Goal: Transaction & Acquisition: Subscribe to service/newsletter

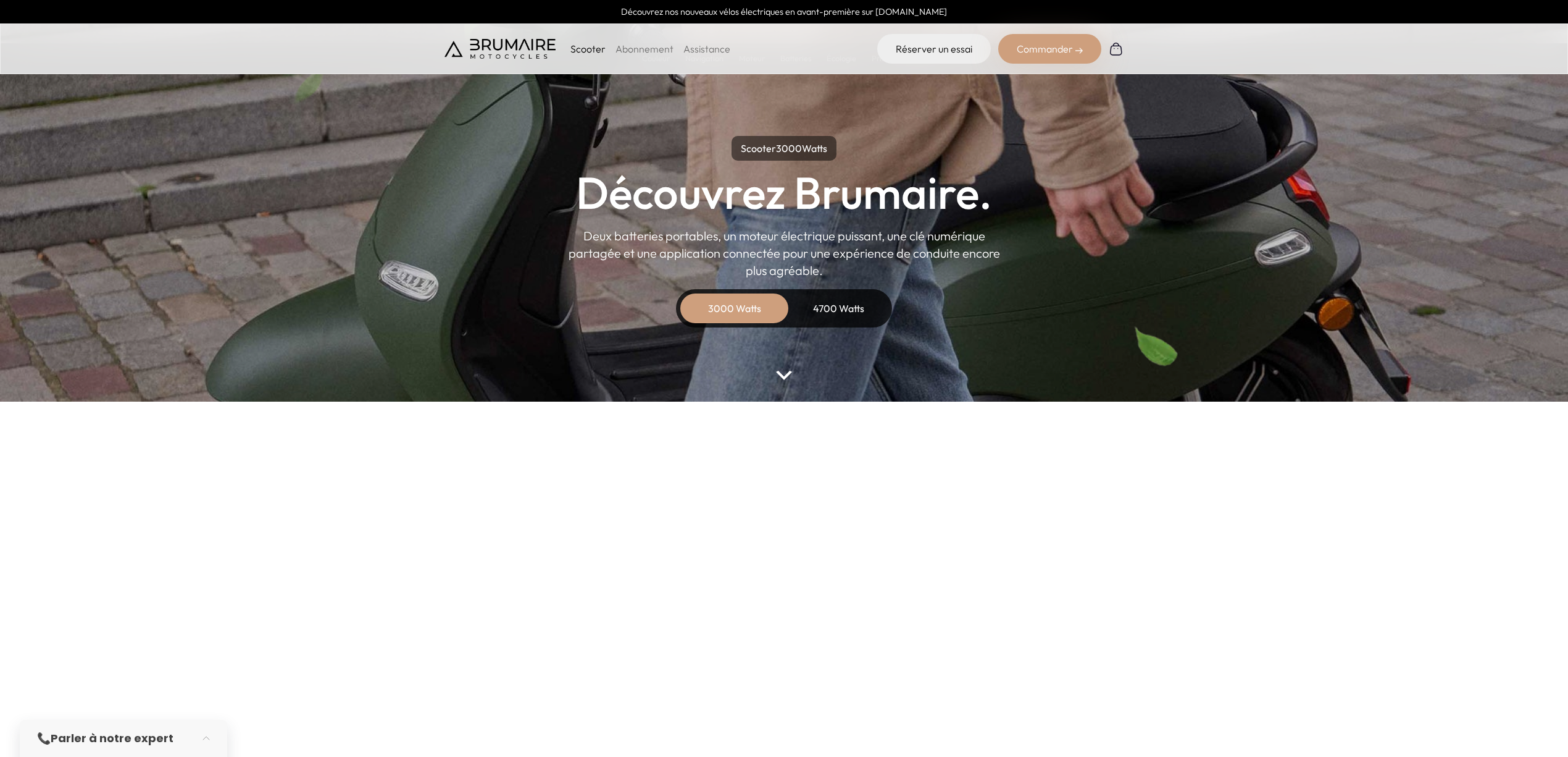
click at [657, 53] on link "Abonnement" at bounding box center [644, 48] width 58 height 12
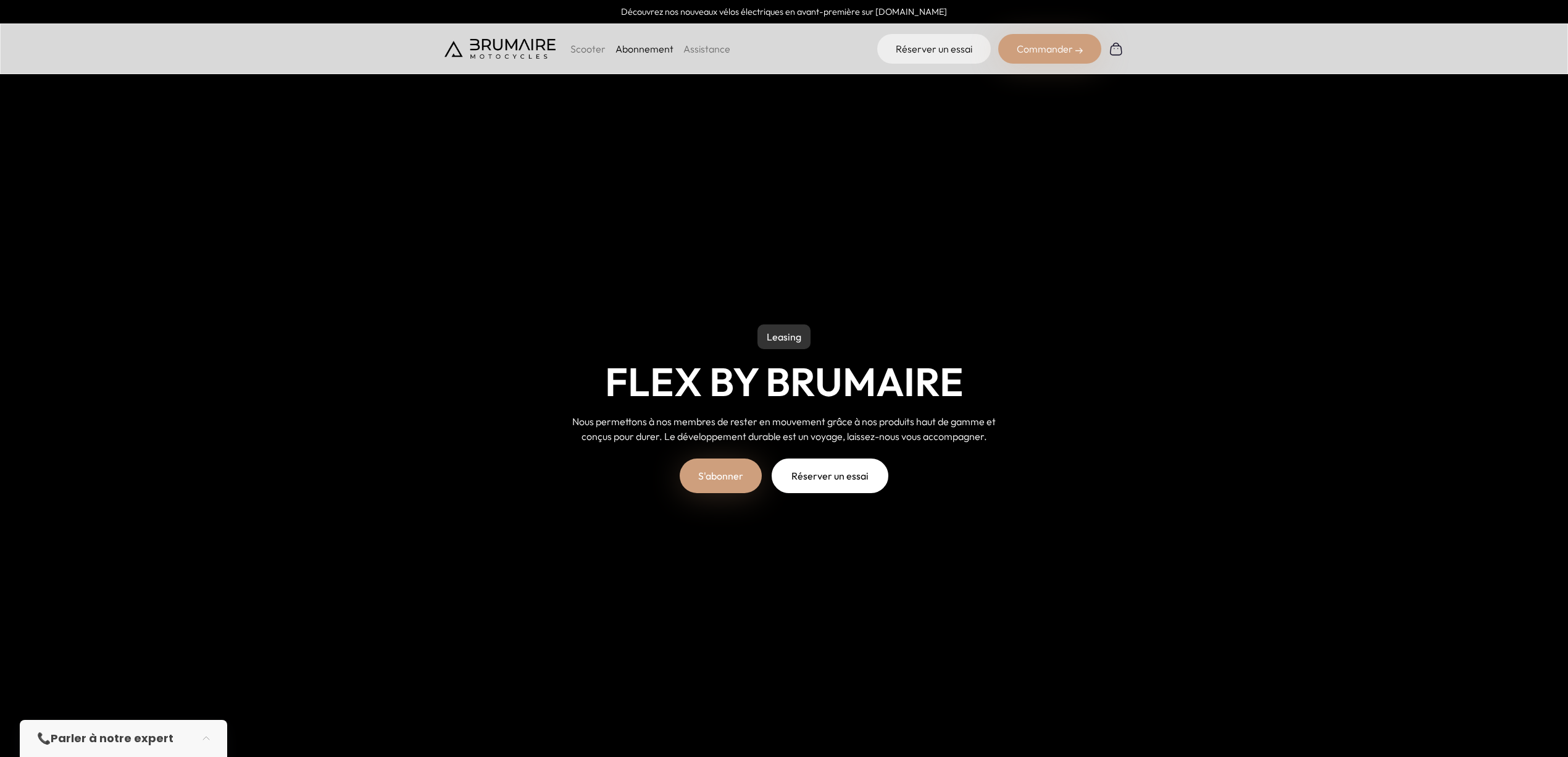
click at [727, 483] on link "S'abonner" at bounding box center [721, 475] width 82 height 35
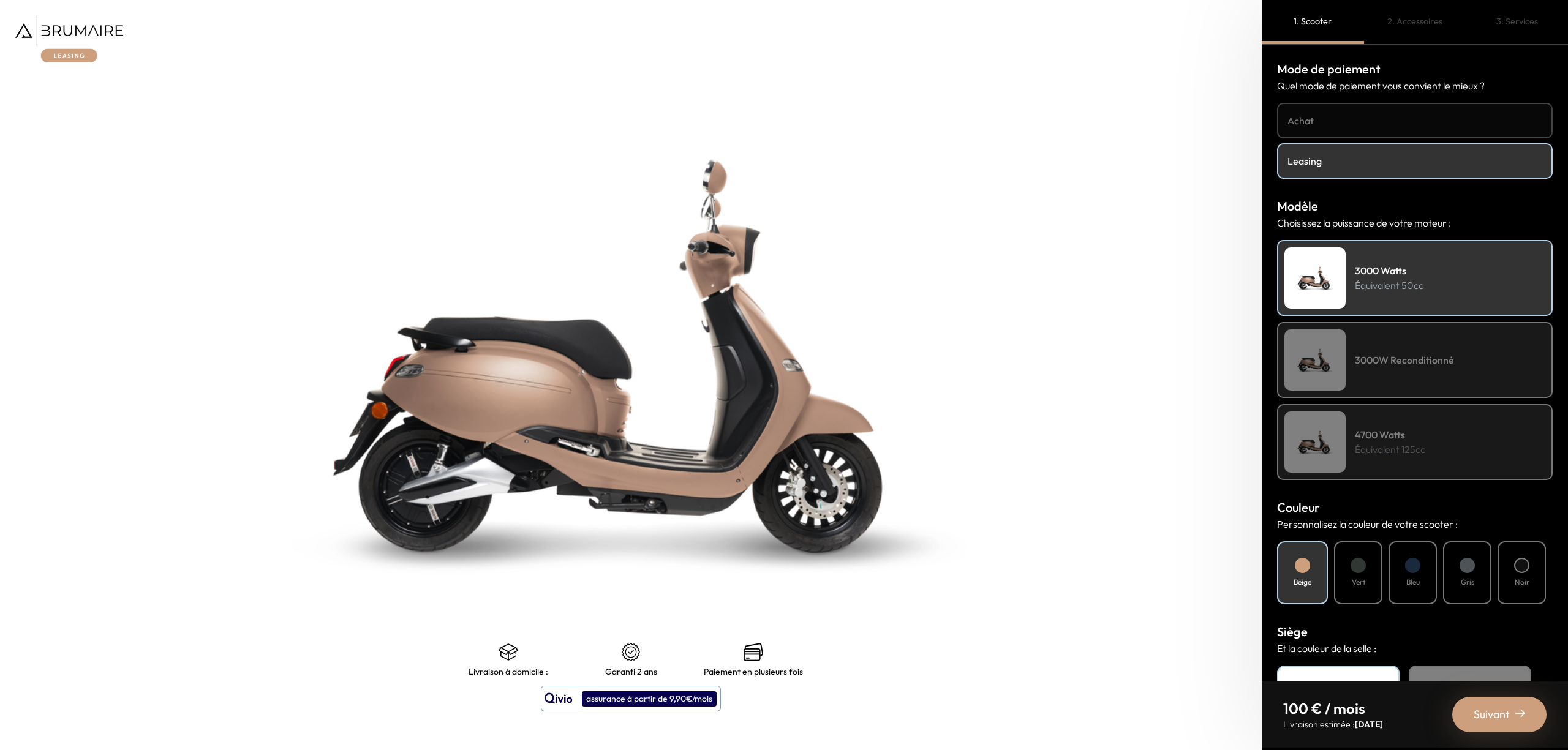
scroll to position [148, 0]
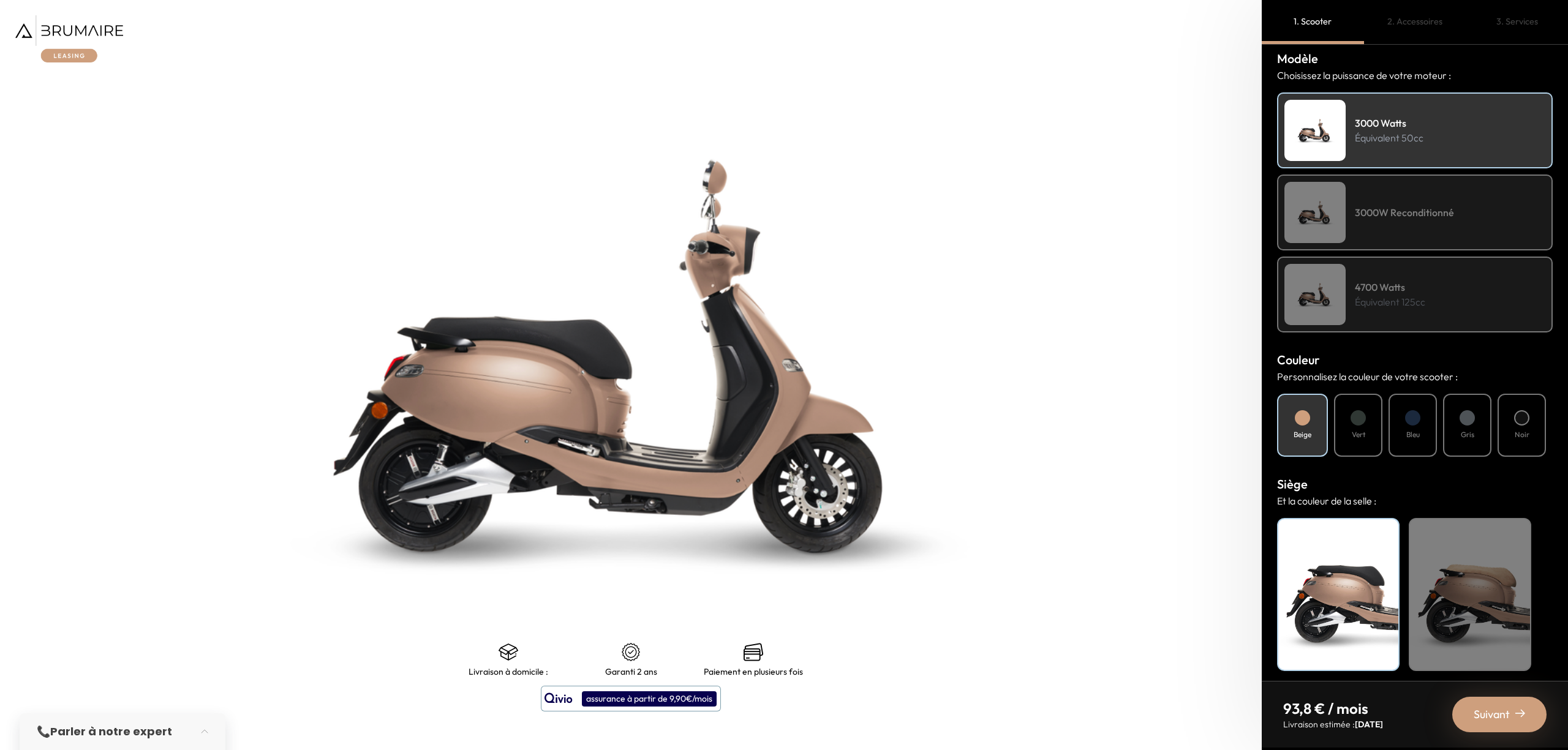
click at [1409, 286] on h4 "4700 Watts" at bounding box center [1389, 287] width 71 height 15
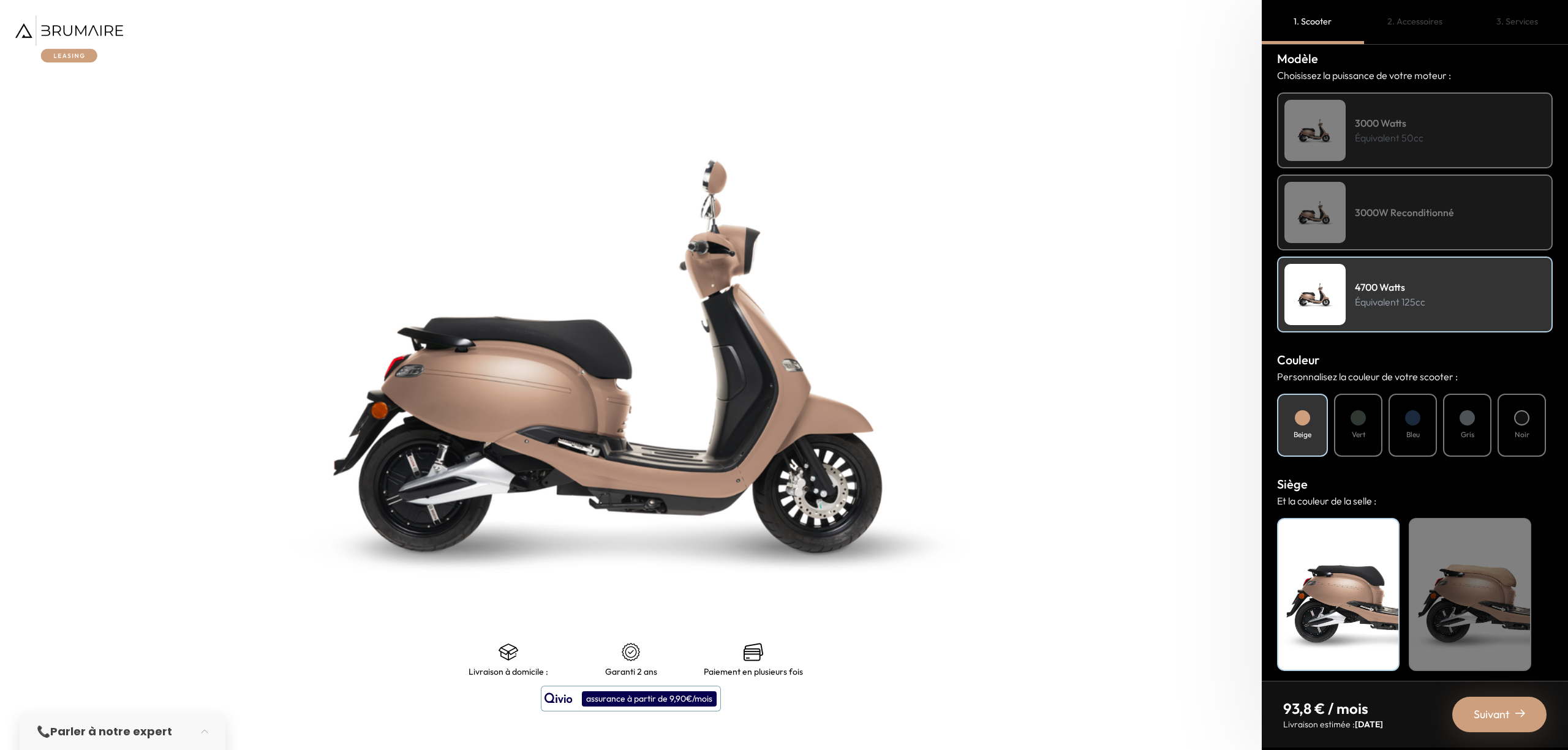
scroll to position [0, 0]
click at [1375, 427] on div "Vert" at bounding box center [1358, 425] width 49 height 63
click at [1520, 724] on div "Suivant" at bounding box center [1499, 714] width 94 height 36
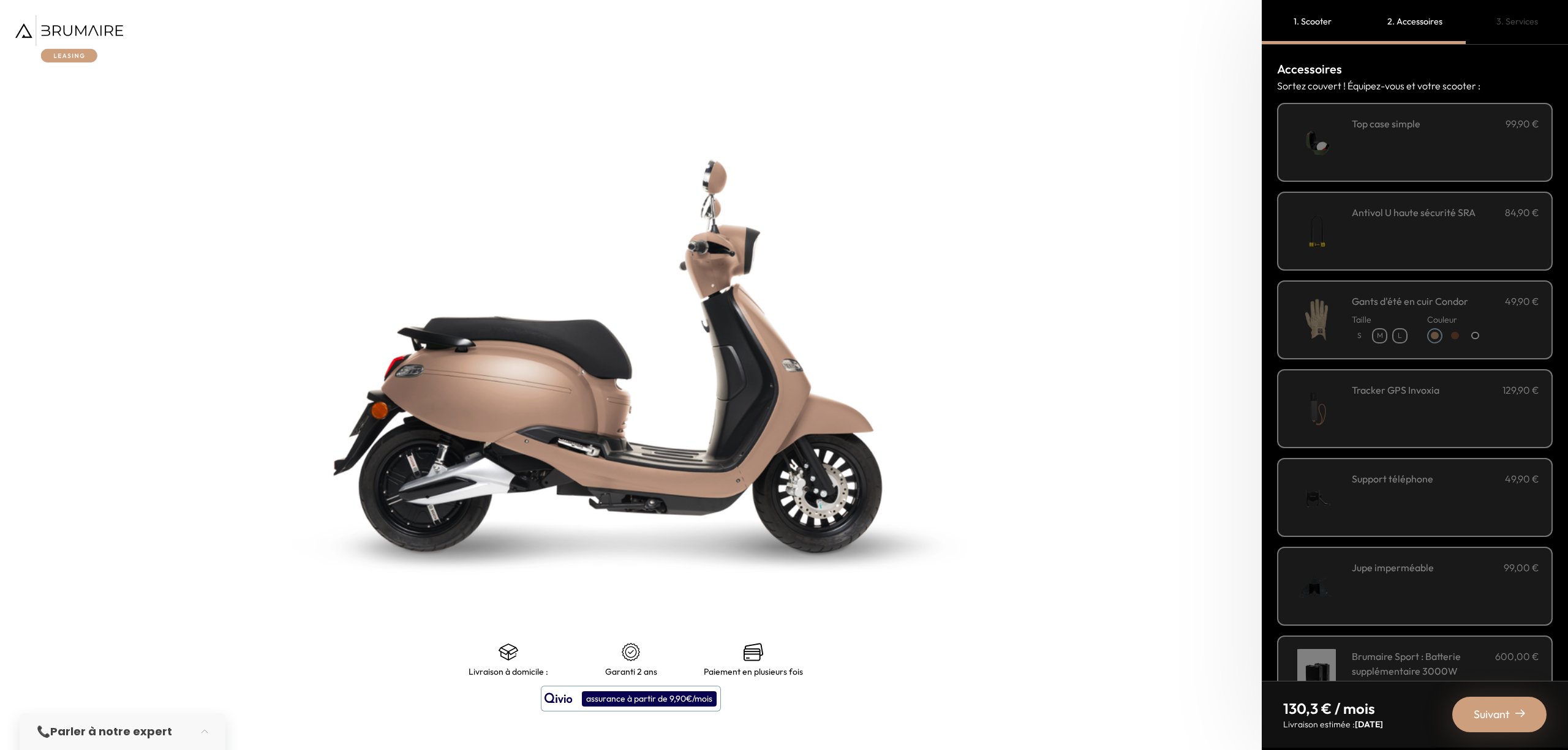
click at [1520, 724] on div "Suivant" at bounding box center [1499, 714] width 94 height 36
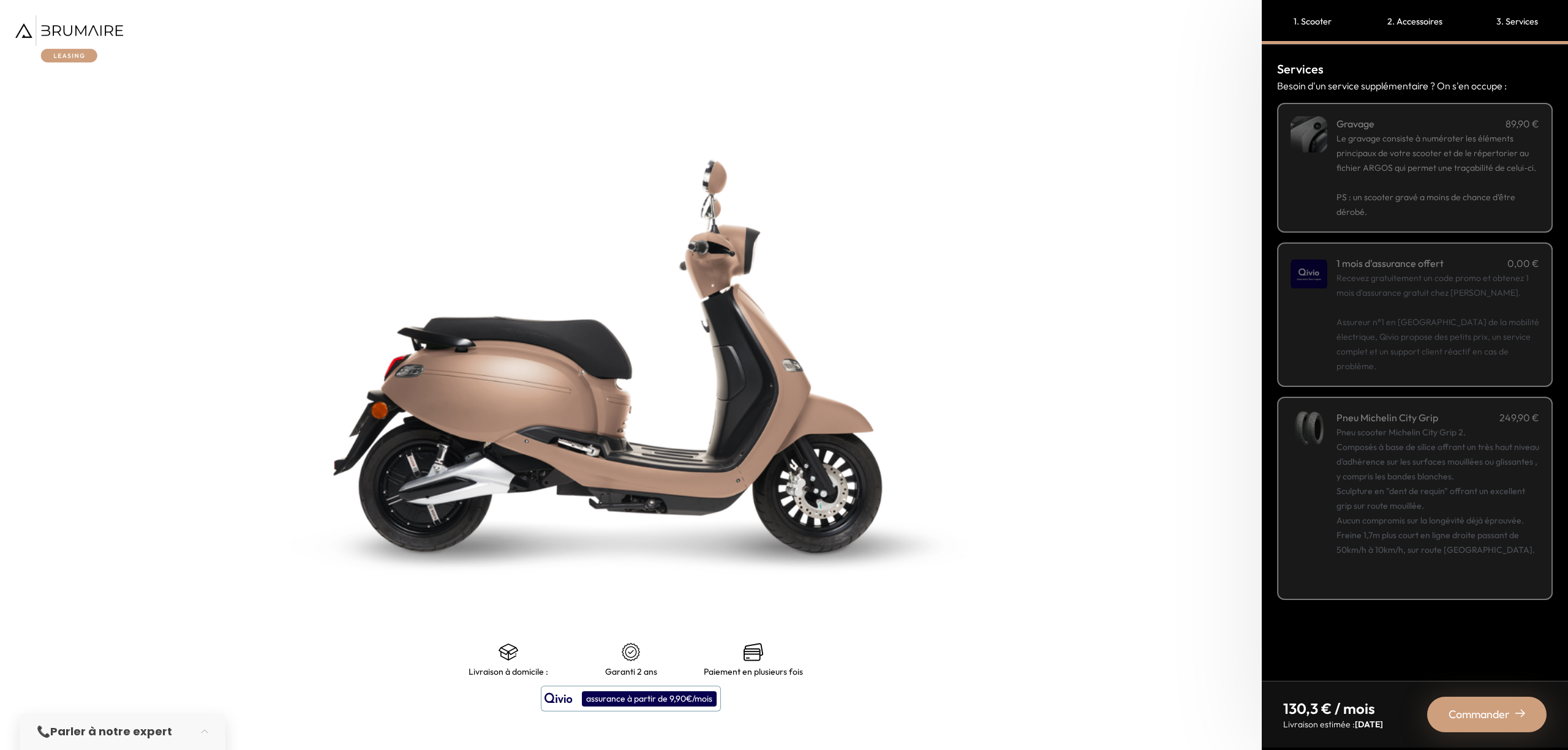
click at [1519, 724] on div "Commander" at bounding box center [1486, 714] width 119 height 36
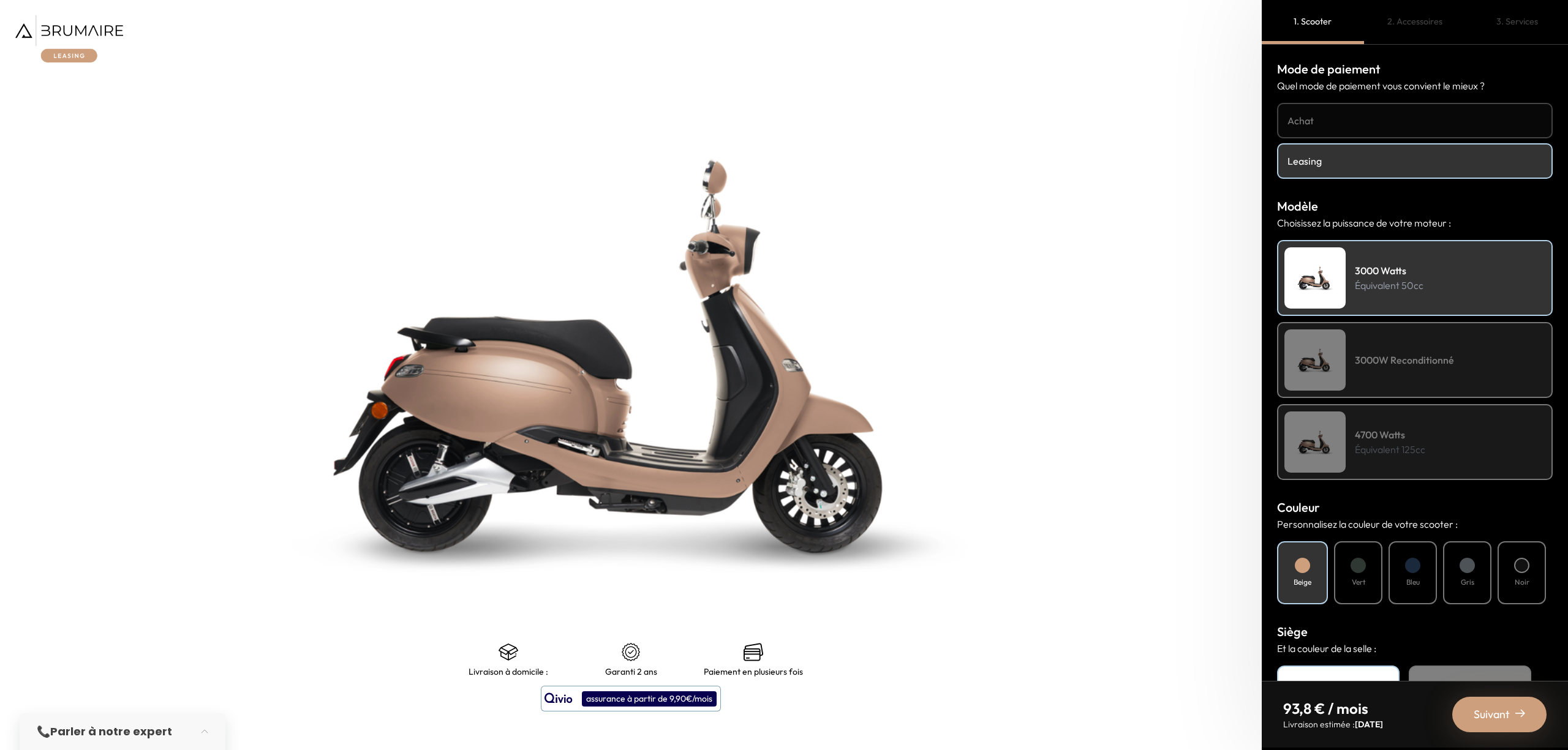
click at [1383, 429] on h4 "4700 Watts" at bounding box center [1389, 435] width 71 height 15
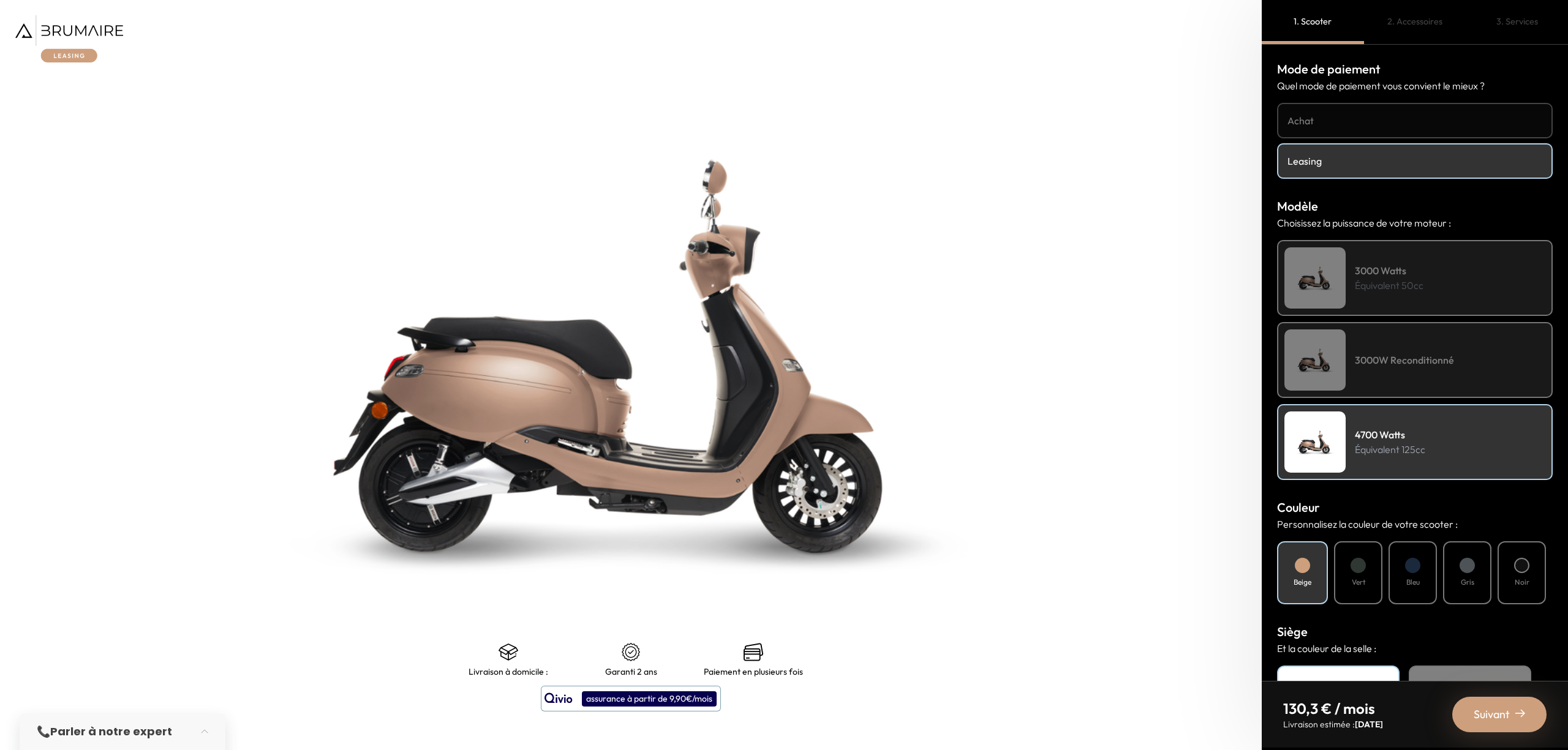
click at [1487, 720] on span "Suivant" at bounding box center [1491, 714] width 36 height 17
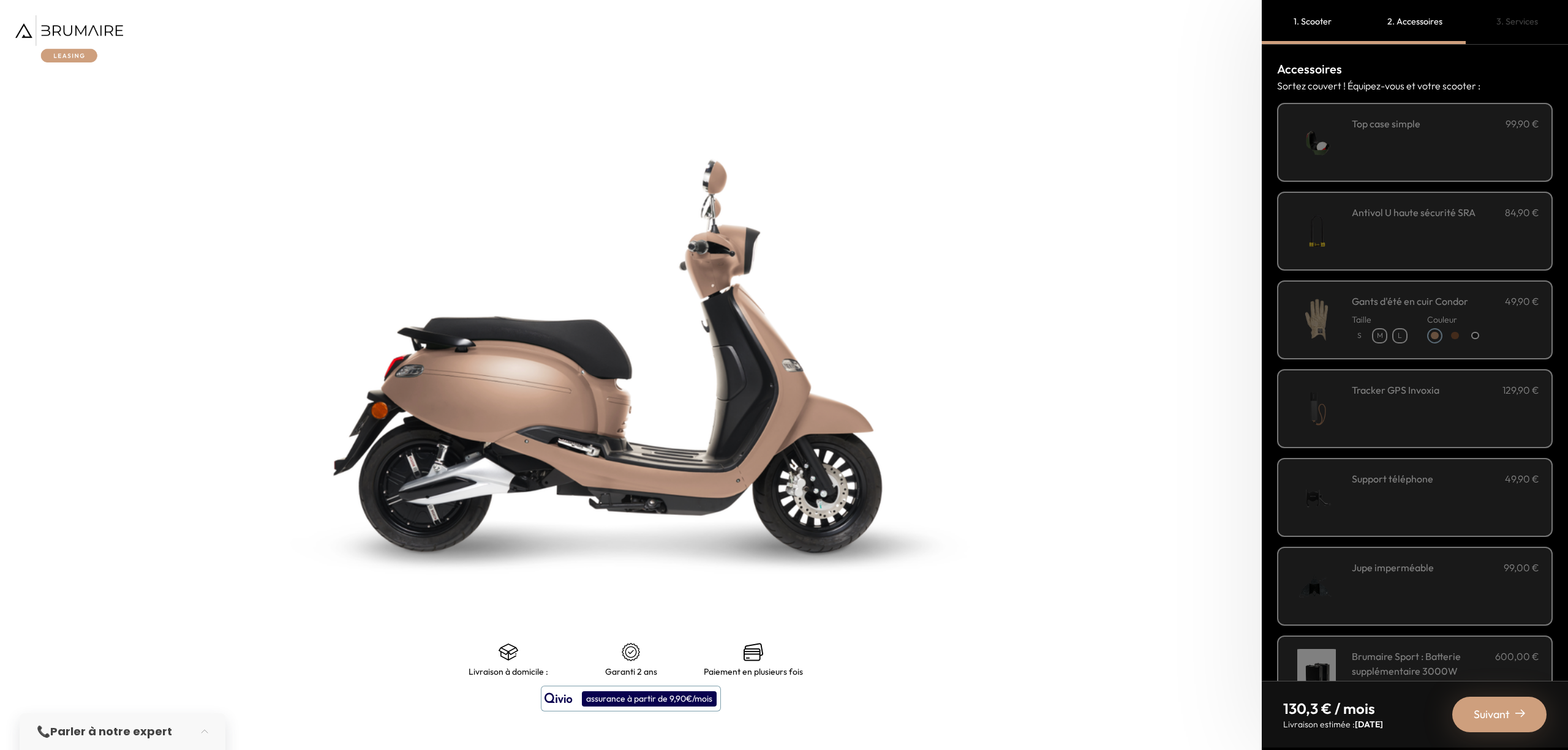
click at [1499, 711] on span "Suivant" at bounding box center [1491, 714] width 36 height 17
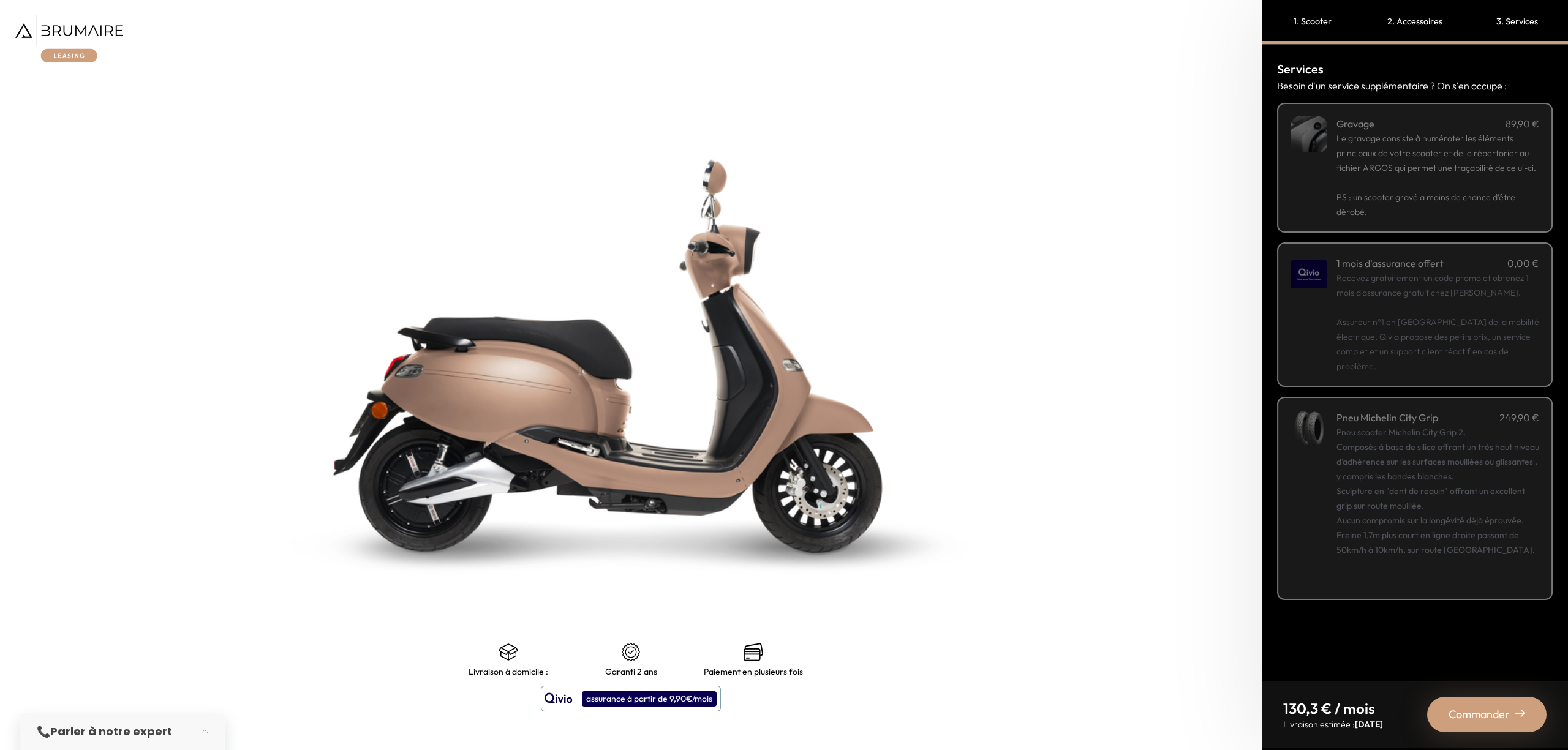
click at [1499, 711] on span "Commander" at bounding box center [1479, 714] width 61 height 17
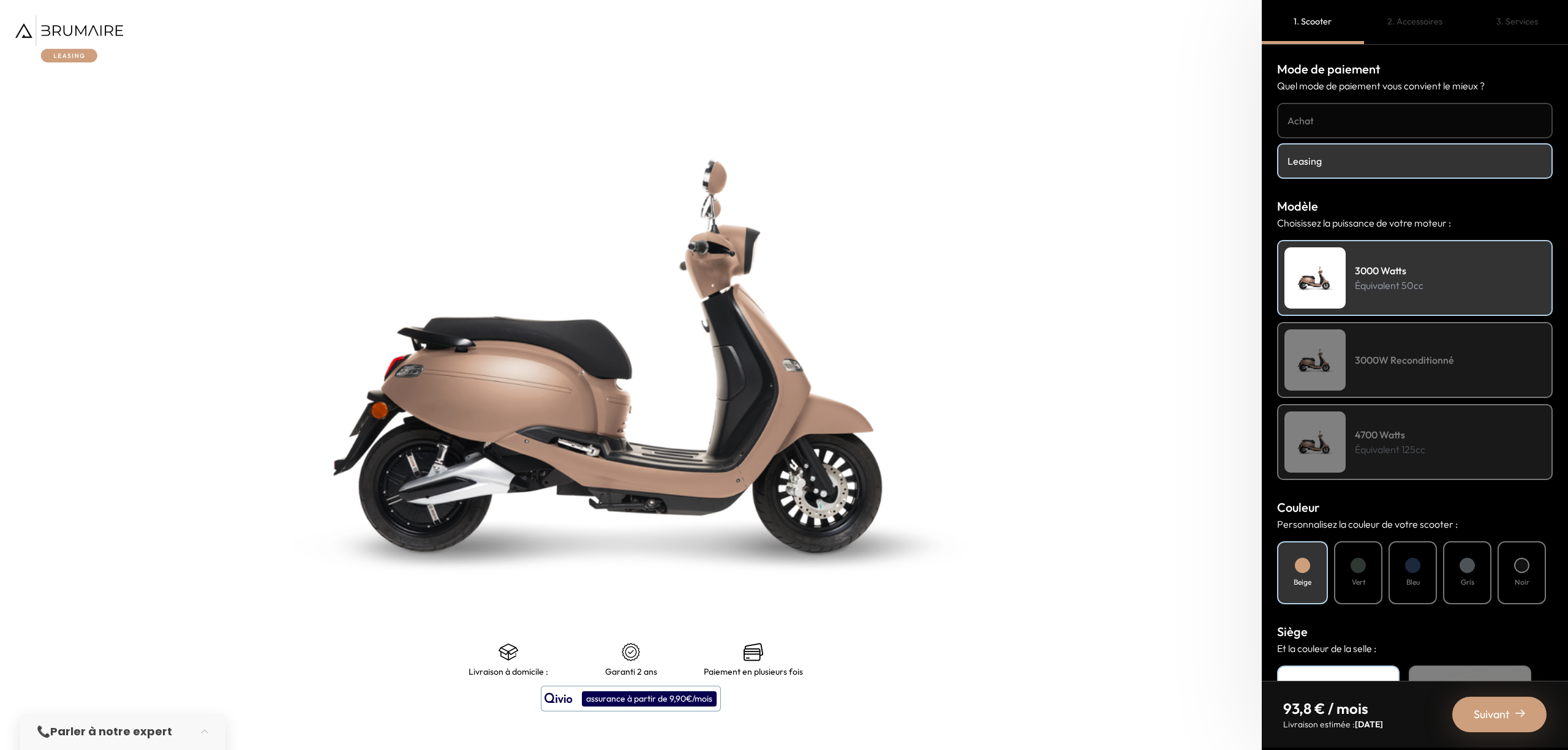
click at [1383, 468] on div "4700 Watts Équivalent 125cc" at bounding box center [1414, 442] width 276 height 76
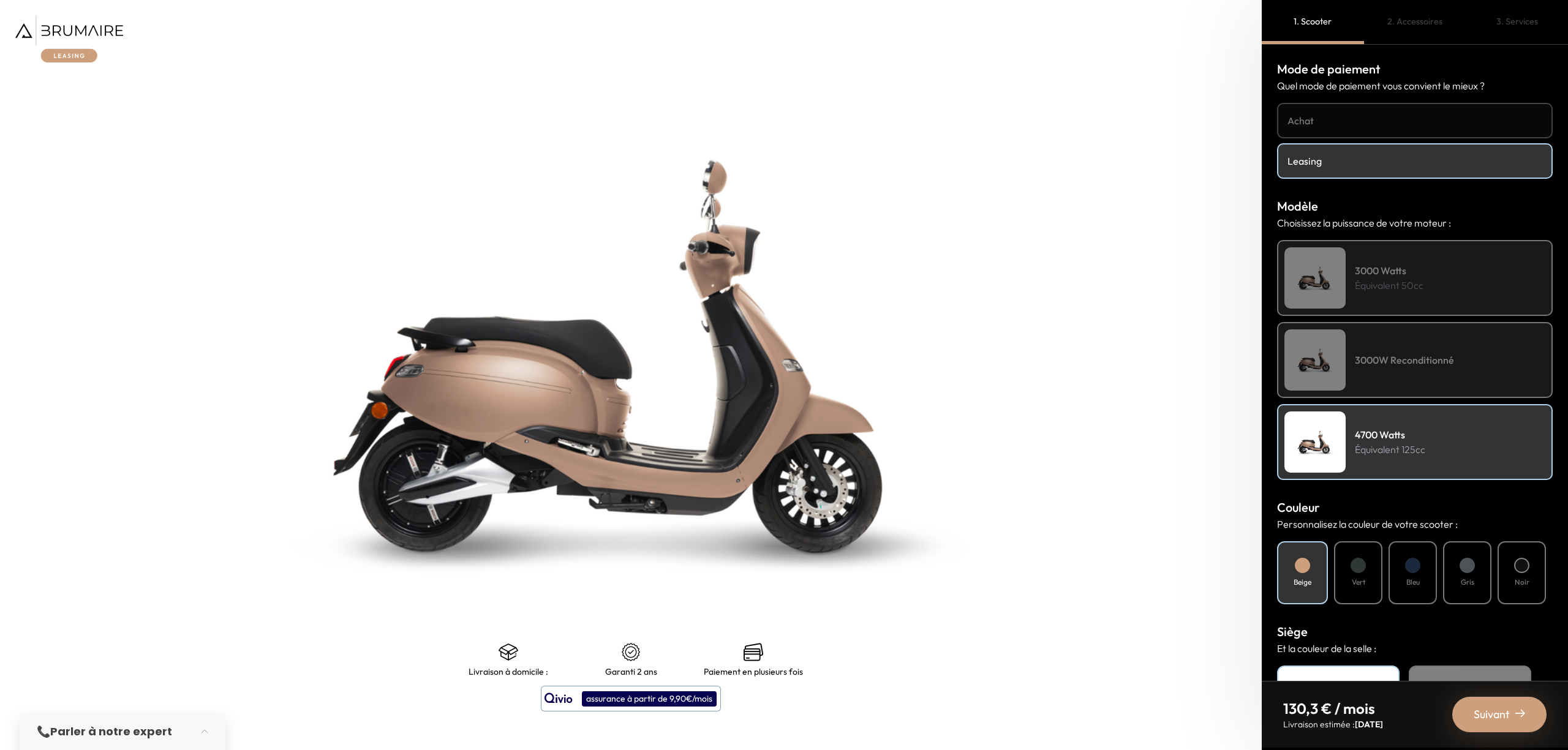
click at [1365, 559] on div at bounding box center [1357, 564] width 15 height 15
click at [1424, 576] on div "Bleu" at bounding box center [1412, 572] width 49 height 63
click at [1339, 571] on div "Vert" at bounding box center [1358, 572] width 49 height 63
click at [1305, 570] on div "Beige" at bounding box center [1302, 572] width 51 height 63
click at [1375, 578] on div "Vert" at bounding box center [1358, 572] width 49 height 63
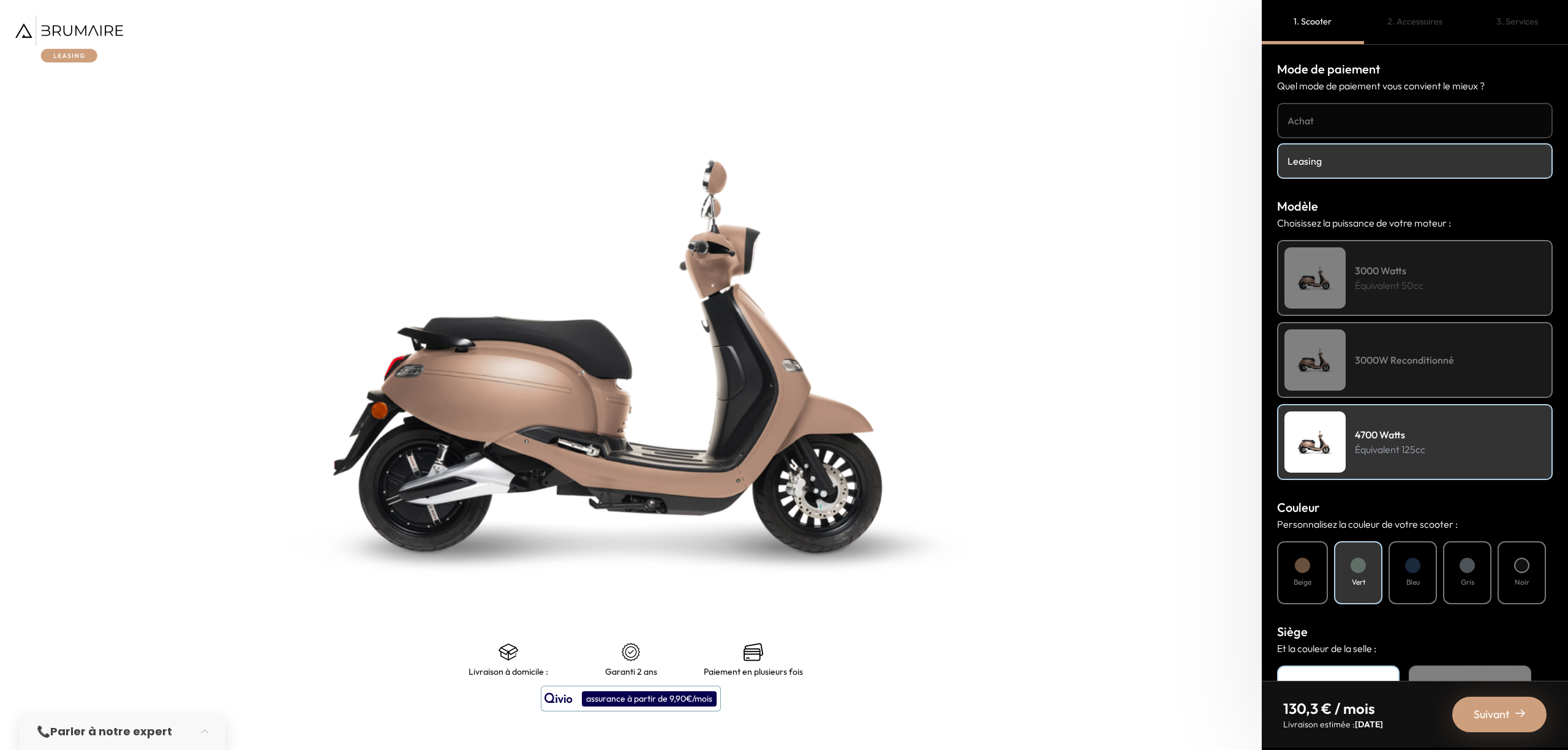
click at [1421, 574] on div "Bleu" at bounding box center [1412, 572] width 49 height 63
click at [1509, 713] on div "Suivant" at bounding box center [1499, 714] width 94 height 36
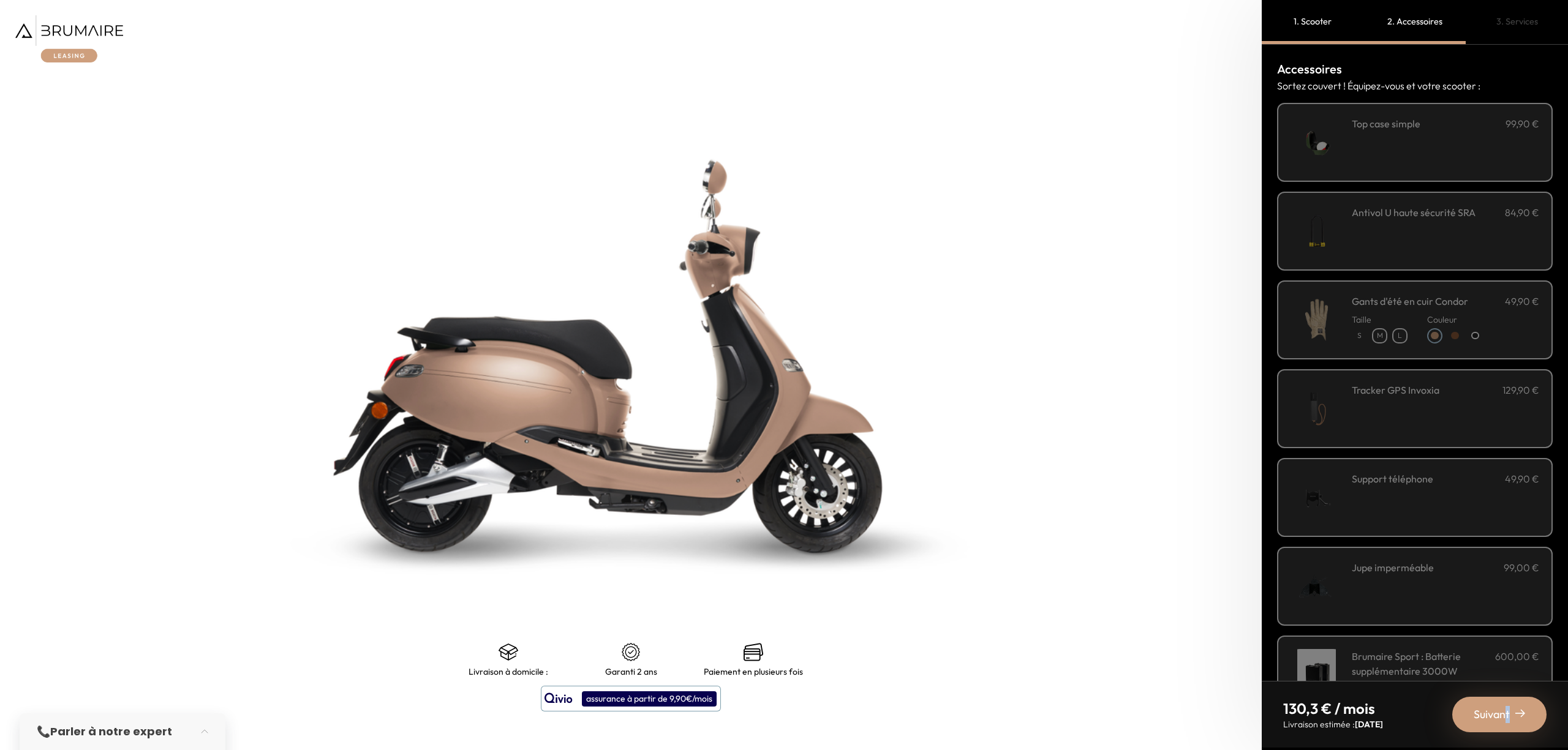
click at [1507, 711] on span "Suivant" at bounding box center [1491, 714] width 36 height 17
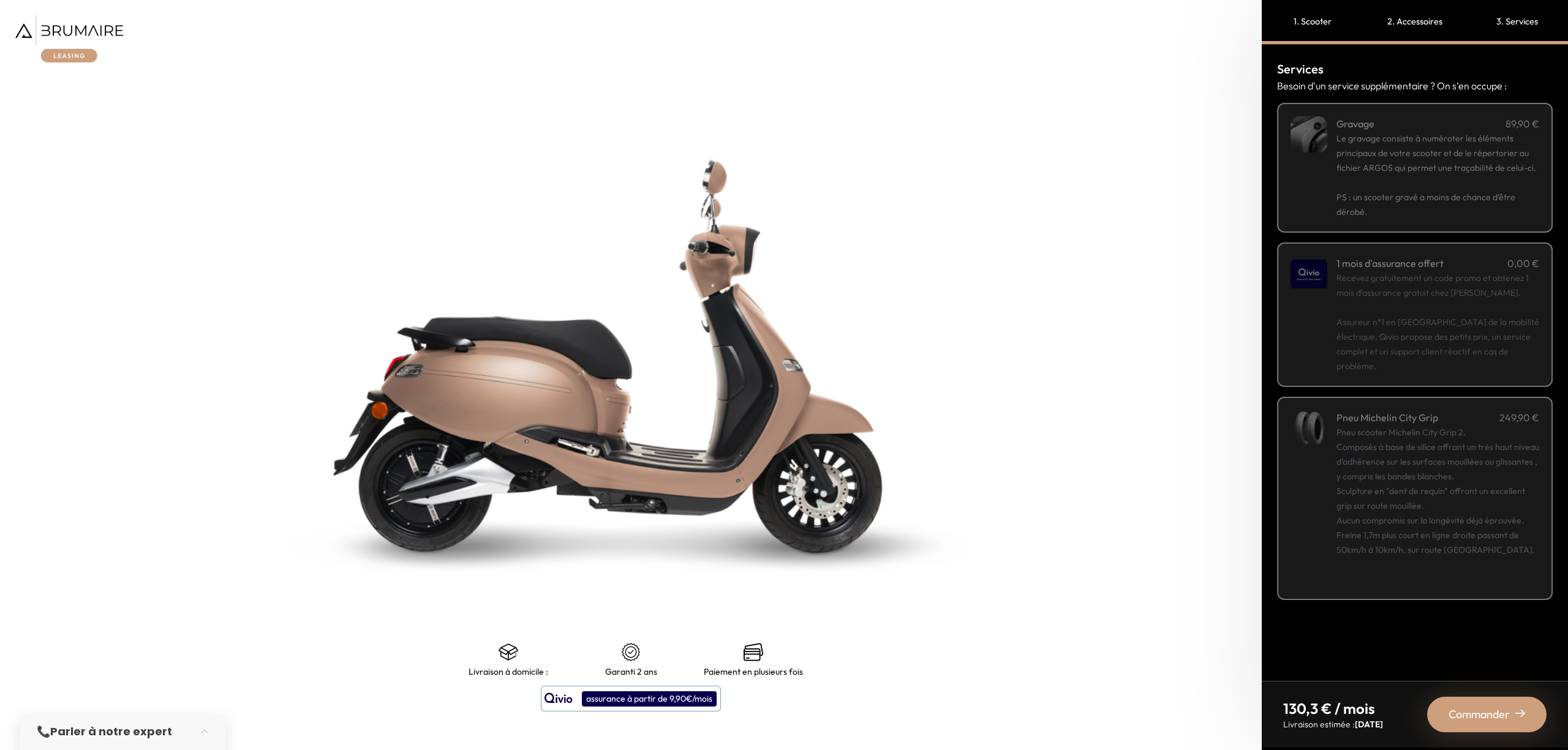
click at [1507, 711] on span "Commander" at bounding box center [1479, 714] width 61 height 17
